Goal: Find specific page/section: Find specific page/section

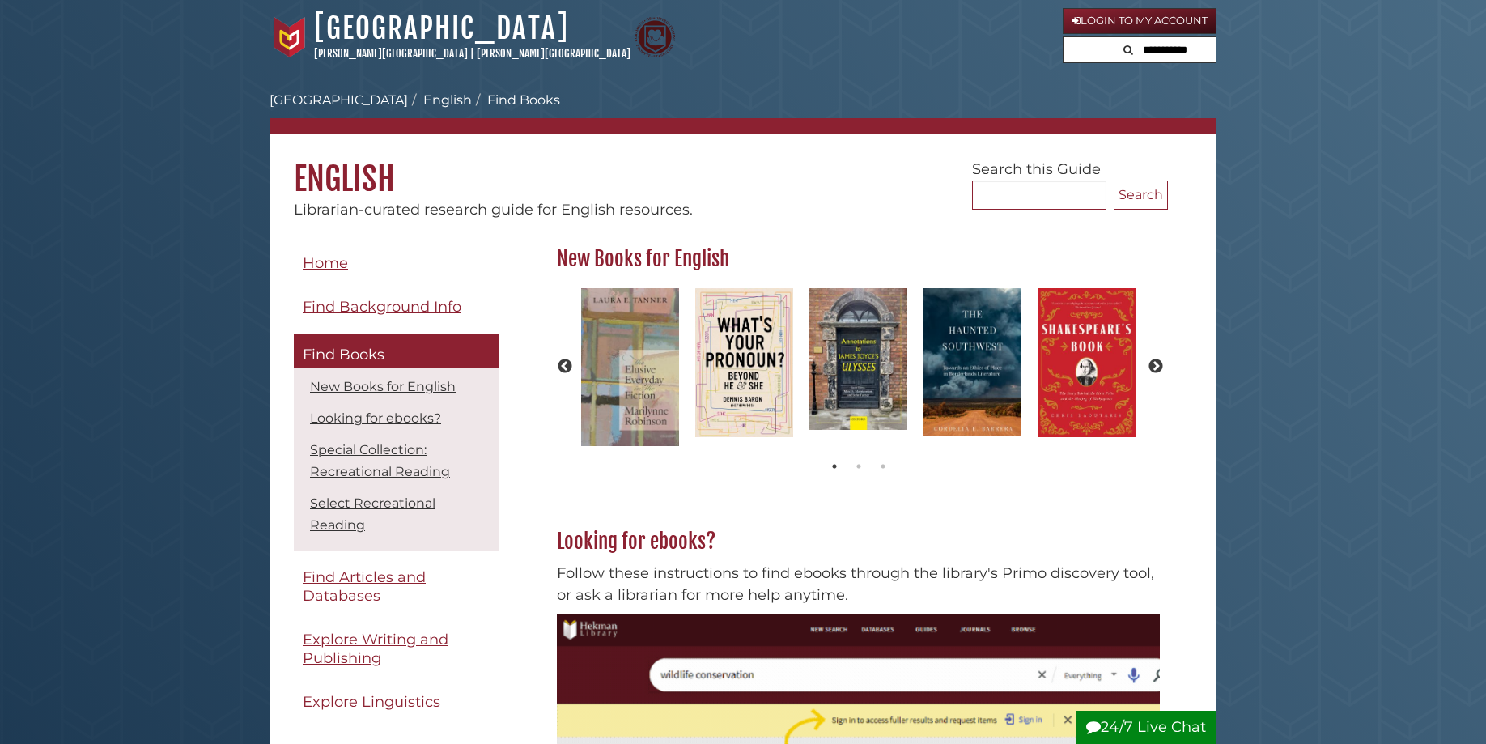
scroll to position [223, 621]
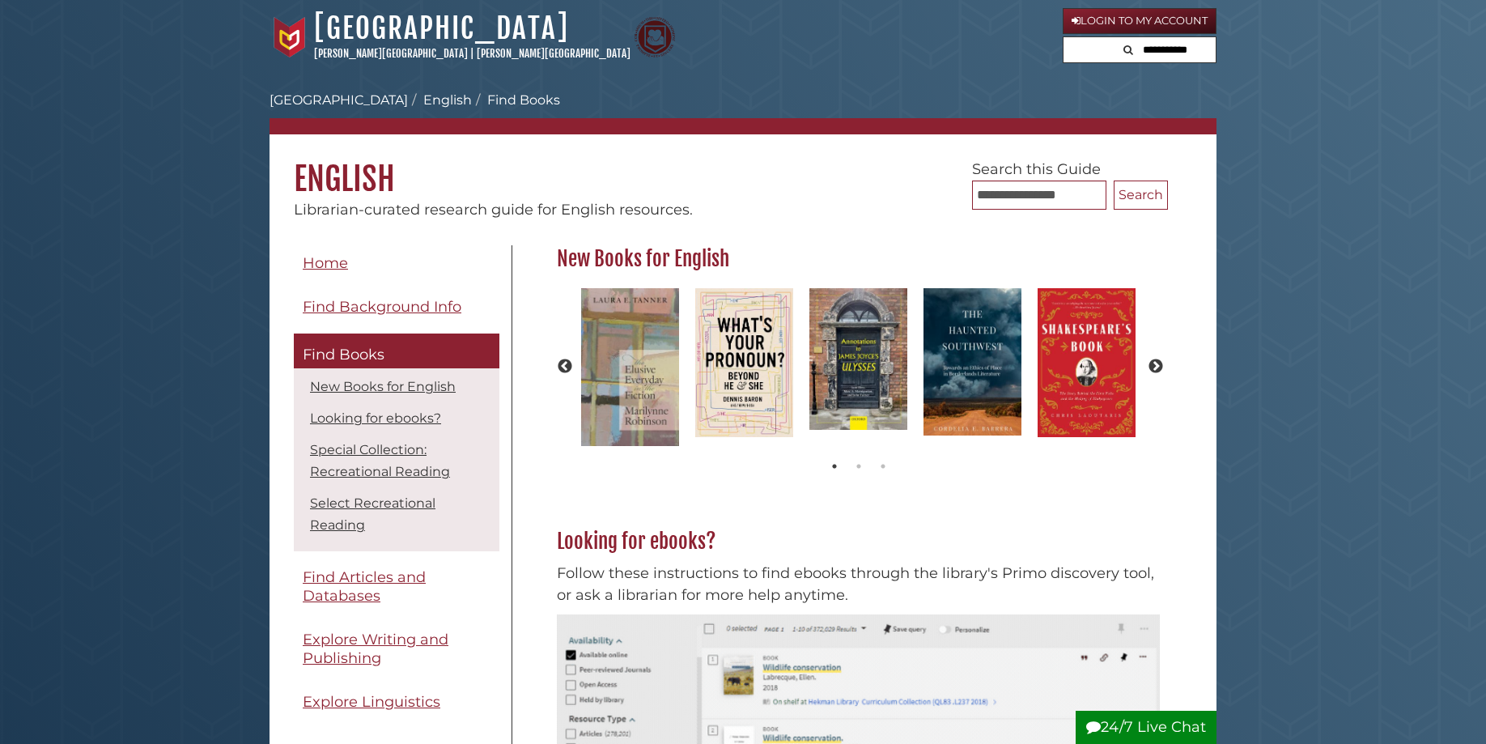
type input "**********"
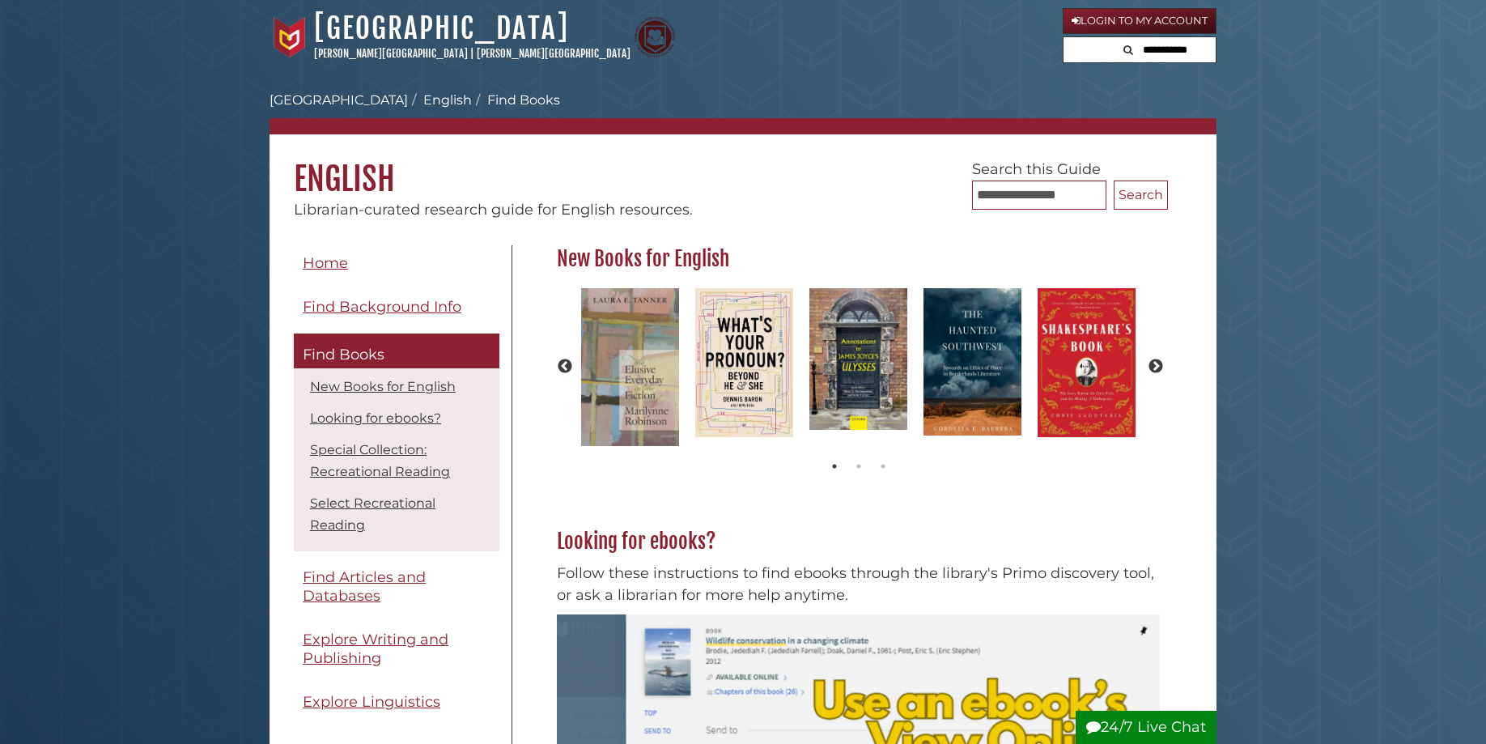
click at [1114, 181] on button "Search" at bounding box center [1141, 195] width 54 height 29
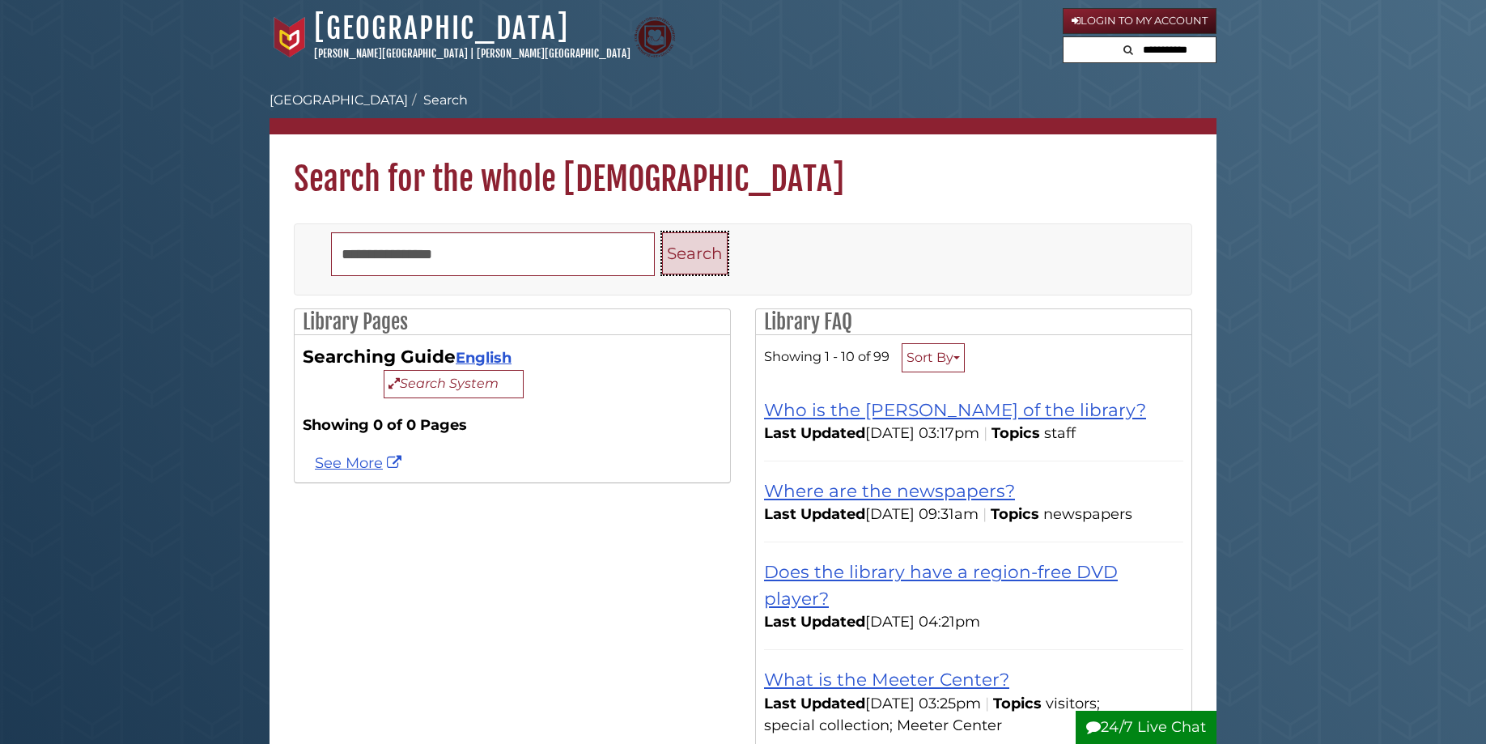
click at [662, 275] on button "Search" at bounding box center [695, 253] width 66 height 43
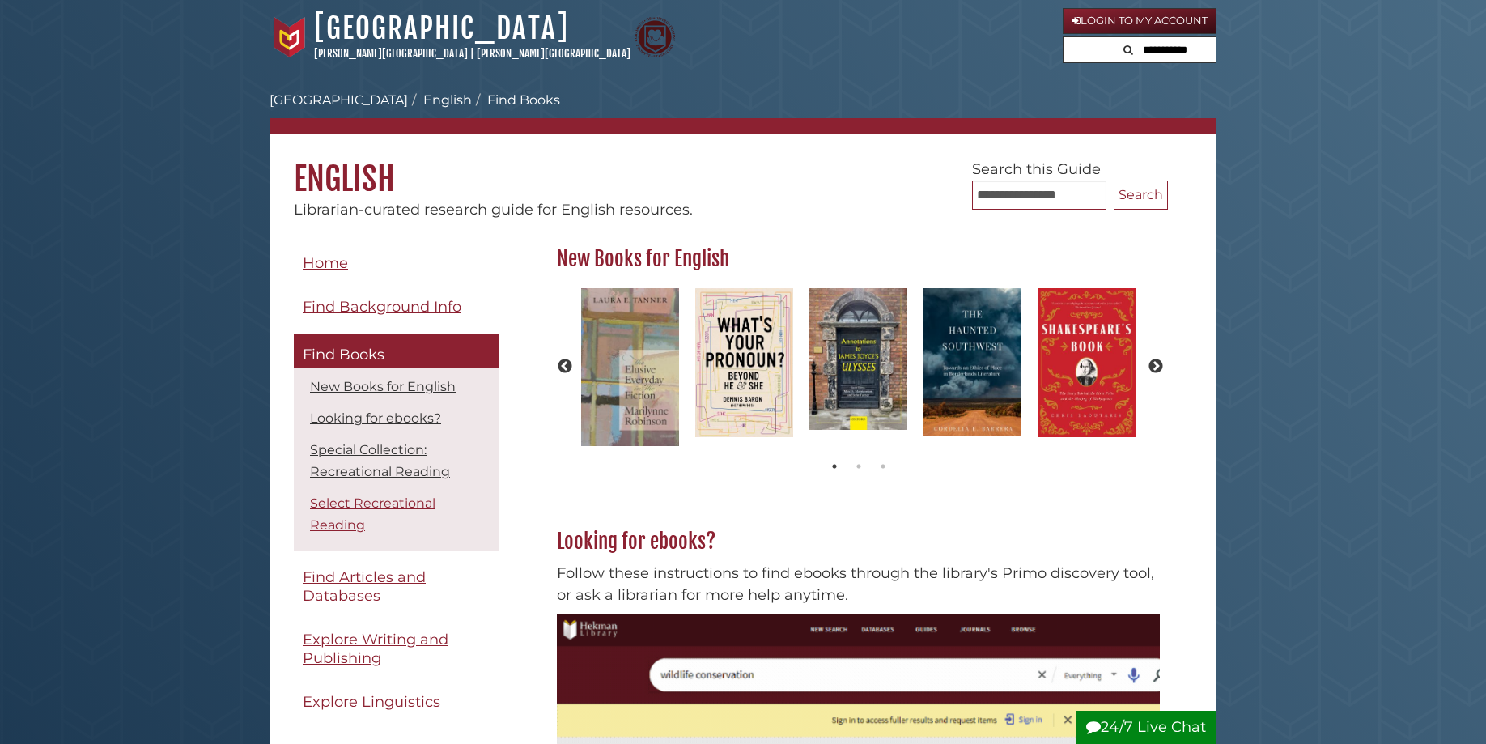
scroll to position [165, 0]
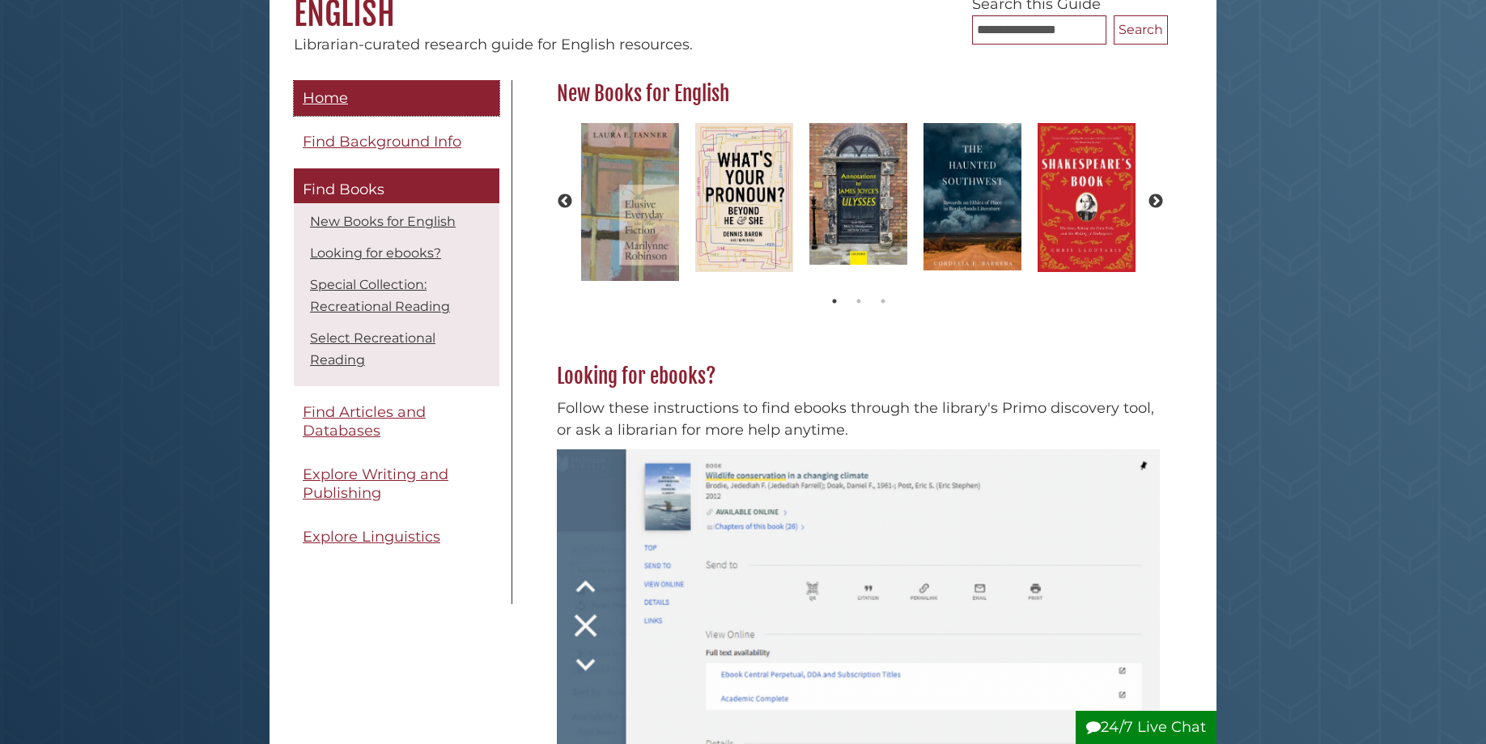
click at [337, 98] on span "Home" at bounding box center [325, 98] width 45 height 18
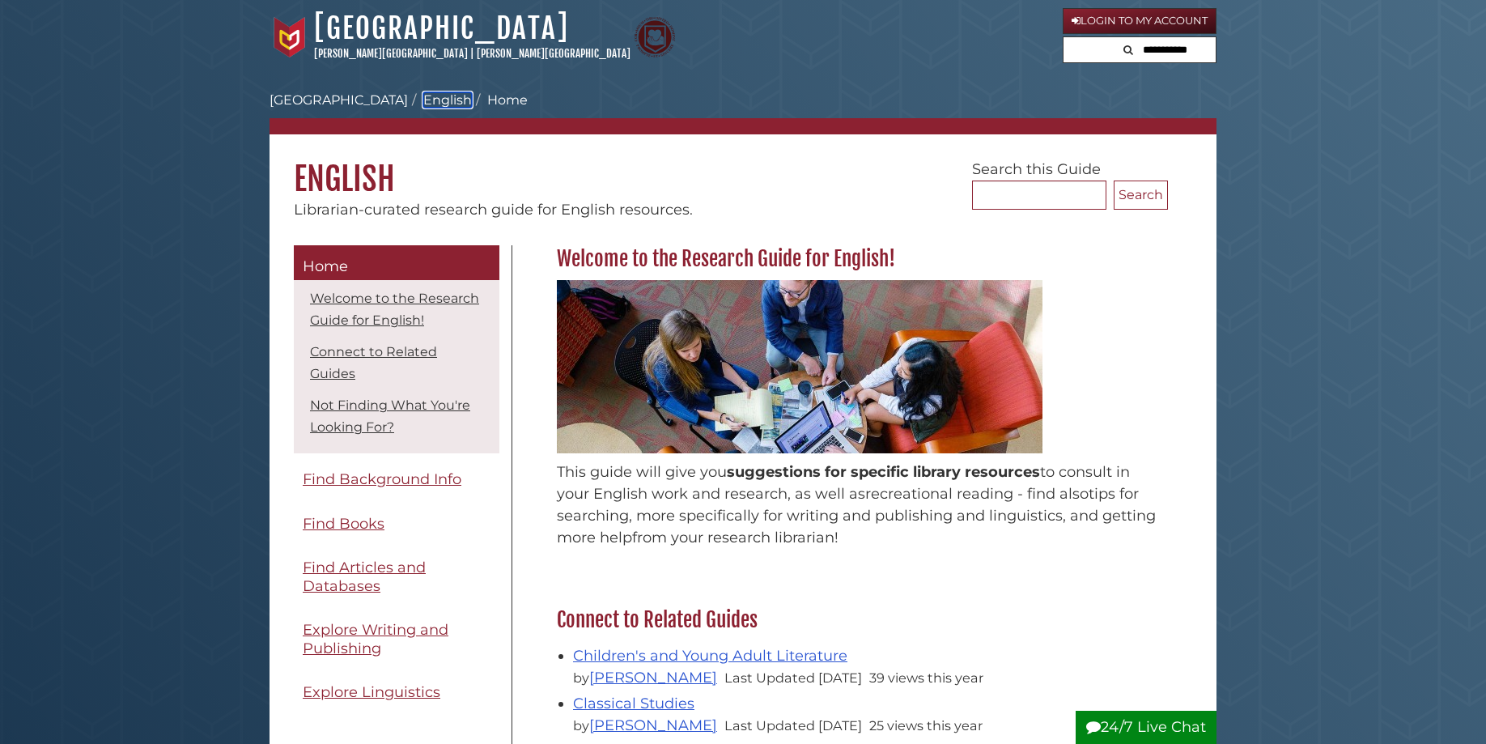
click at [423, 101] on link "English" at bounding box center [447, 99] width 49 height 15
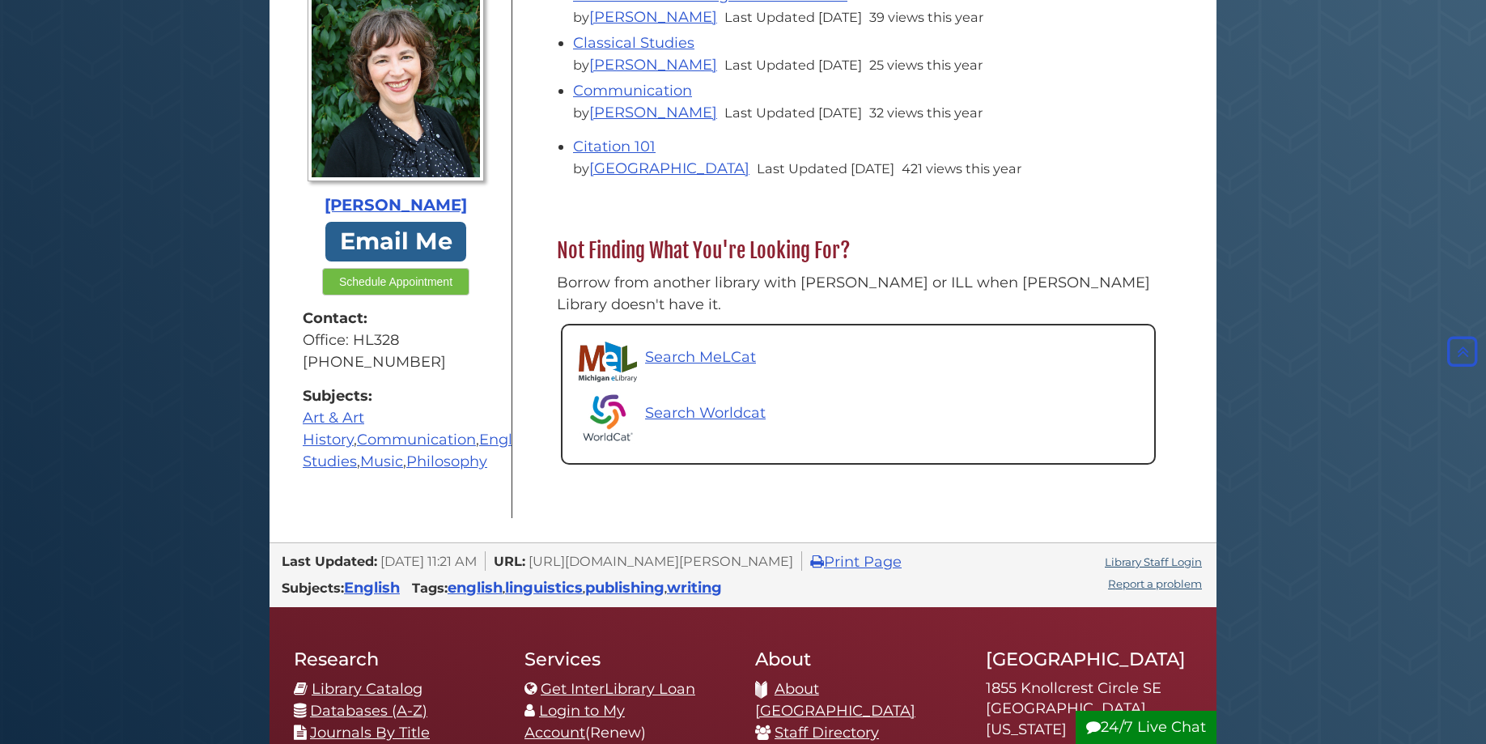
scroll to position [908, 0]
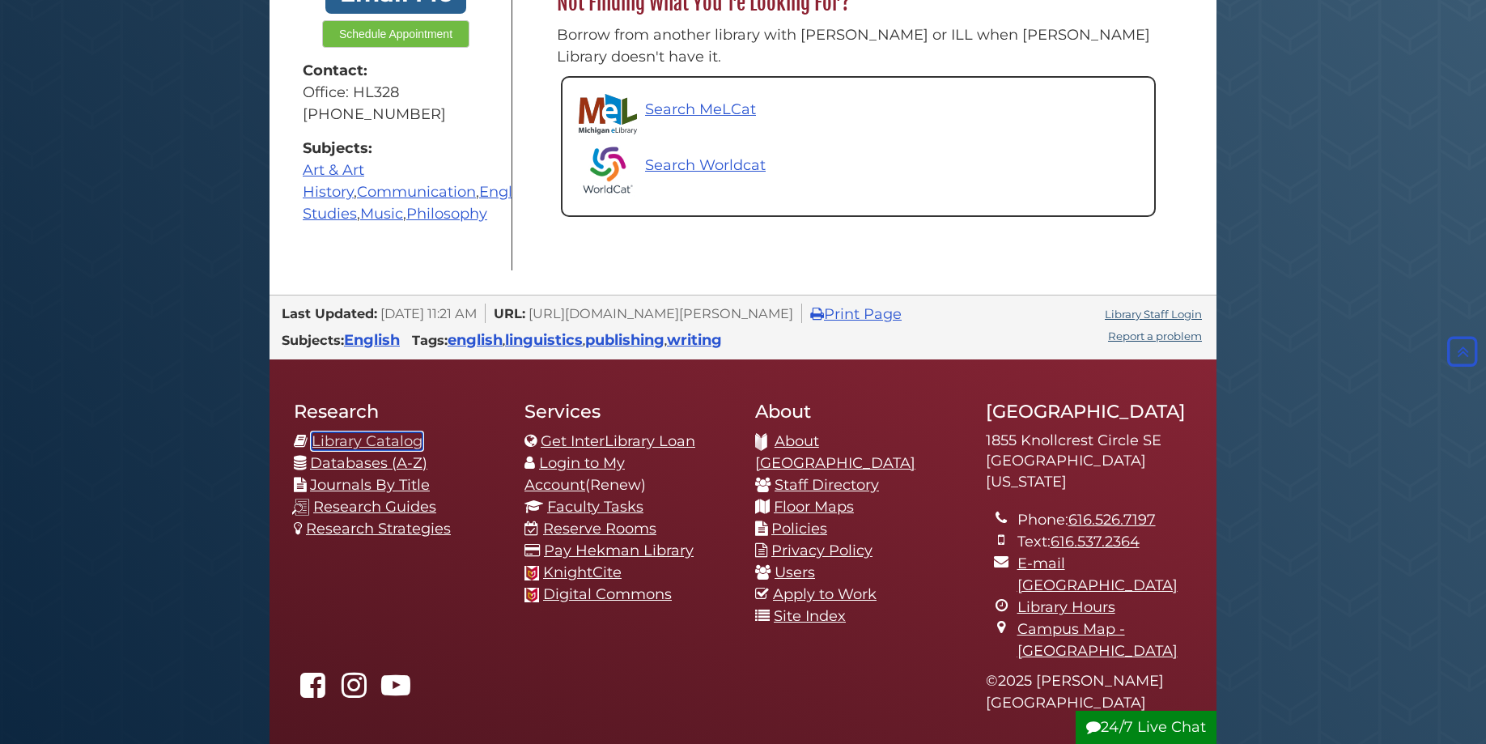
click at [378, 432] on link "Library Catalog" at bounding box center [367, 441] width 111 height 18
